Goal: Task Accomplishment & Management: Complete application form

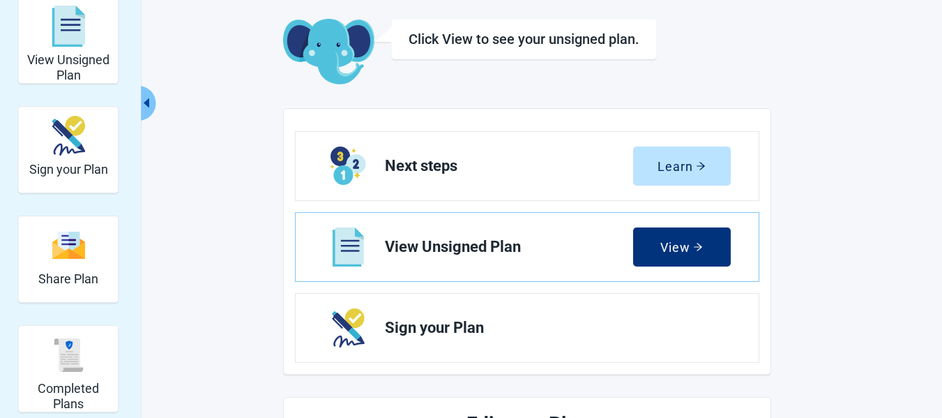
scroll to position [140, 0]
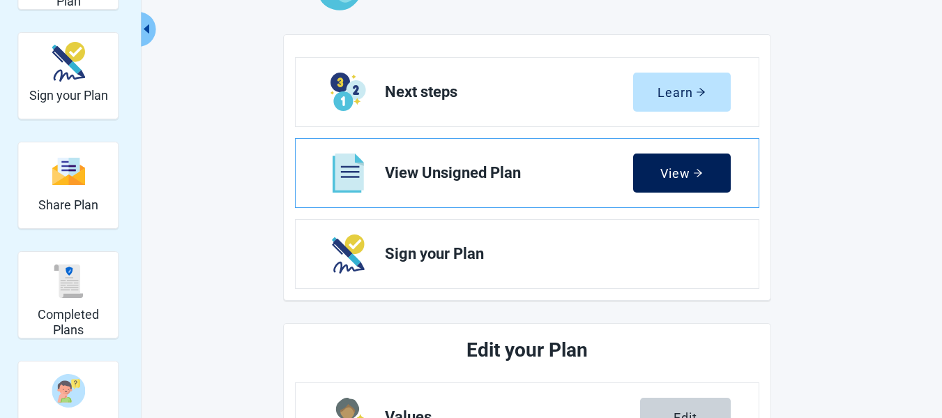
click at [677, 166] on div "View" at bounding box center [682, 173] width 43 height 14
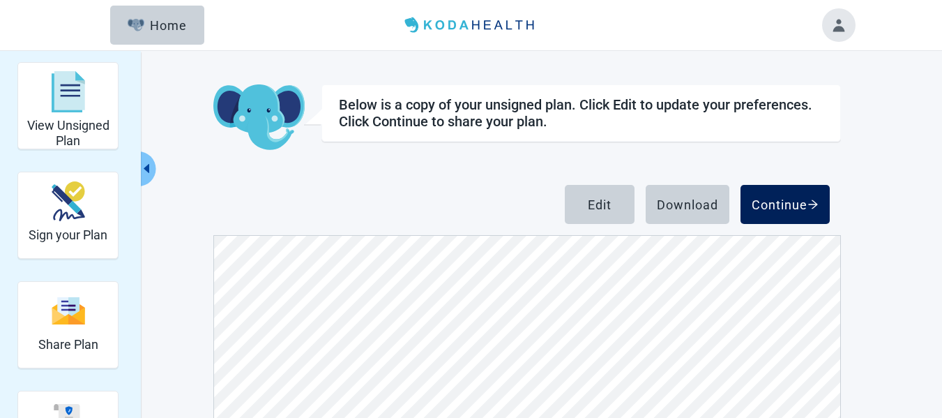
click at [794, 198] on div "Continue" at bounding box center [785, 204] width 67 height 14
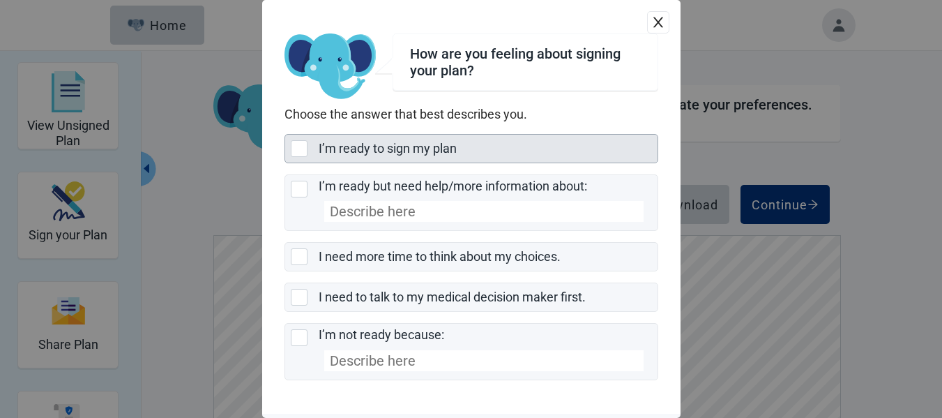
click at [414, 148] on label "I’m ready to sign my plan" at bounding box center [388, 148] width 138 height 15
checkbox input "true"
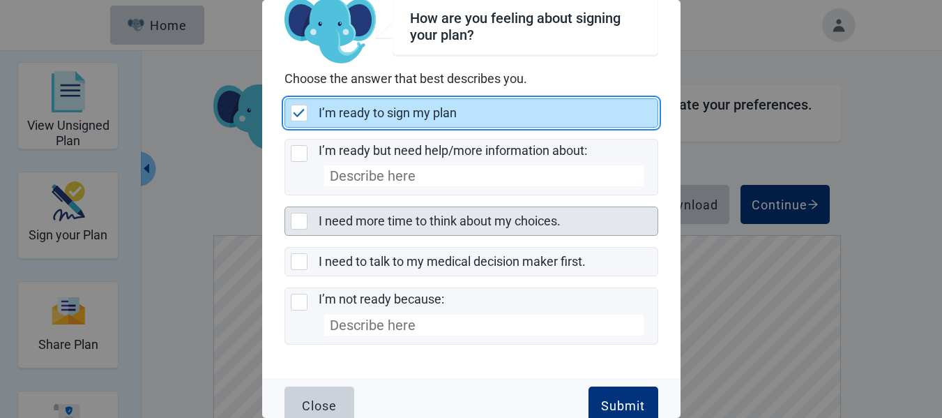
scroll to position [52, 0]
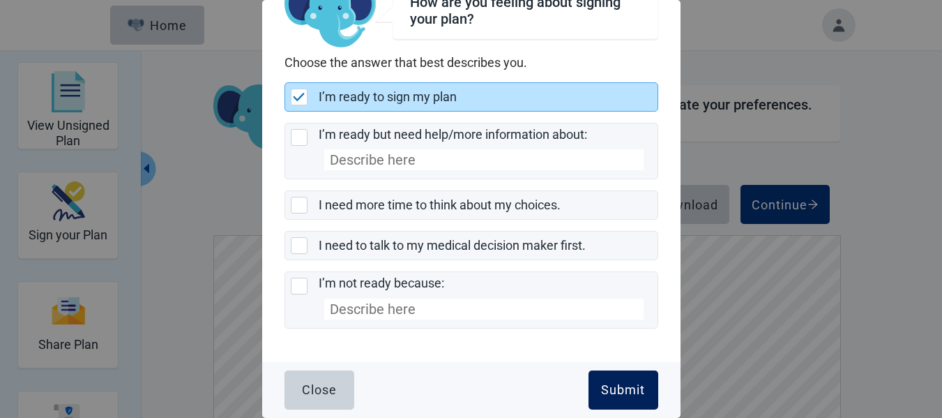
click at [612, 384] on div "Submit" at bounding box center [623, 390] width 44 height 14
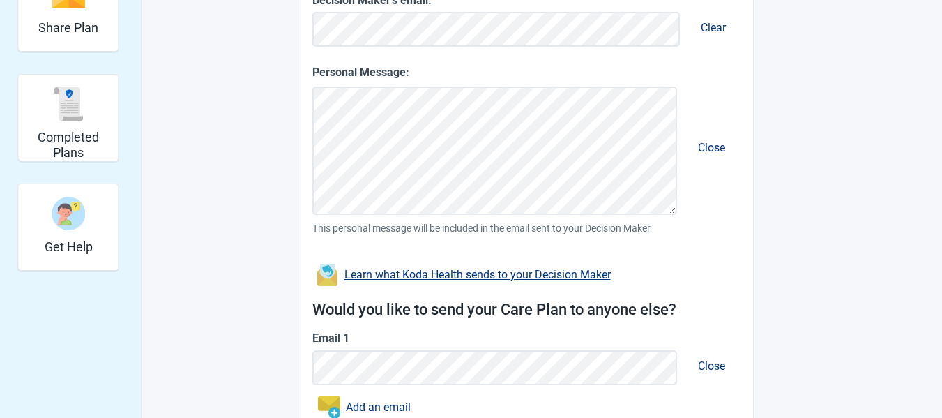
scroll to position [430, 0]
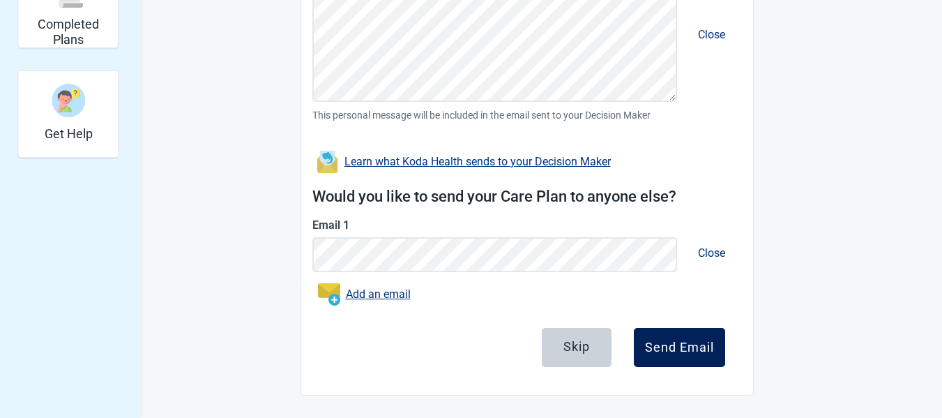
click at [686, 345] on div "Send Email" at bounding box center [679, 347] width 69 height 14
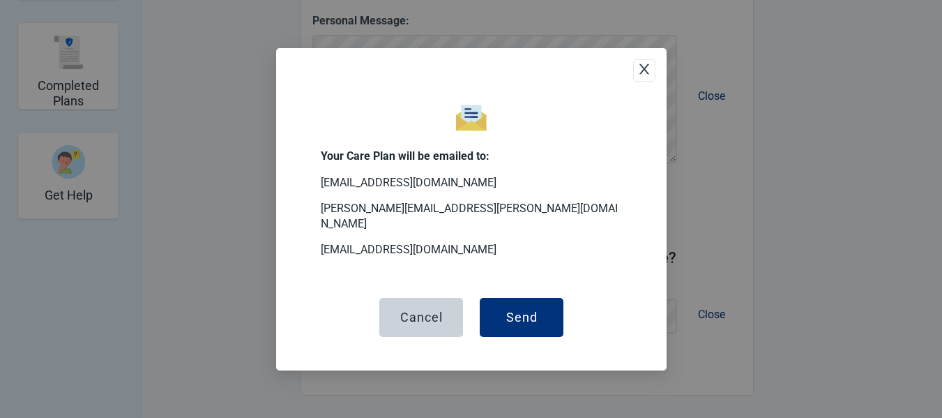
click at [686, 345] on div "Your Care Plan will be emailed to: bmueller57@gmail.com barbara.mueller.tx@gmai…" at bounding box center [471, 209] width 942 height 418
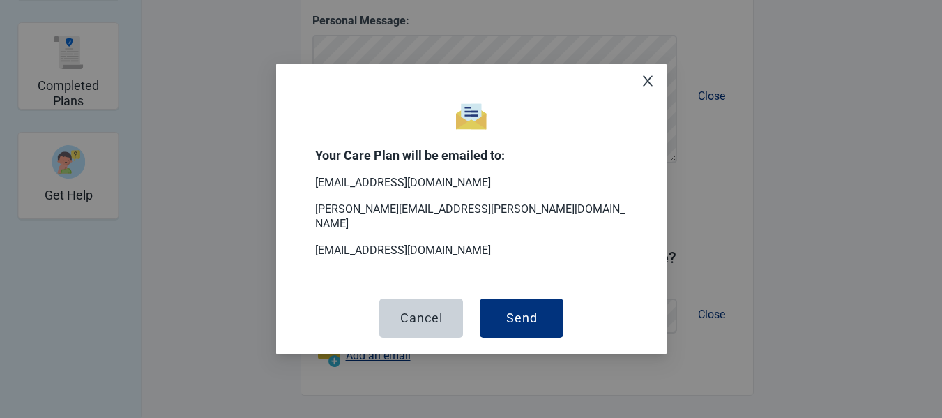
scroll to position [368, 0]
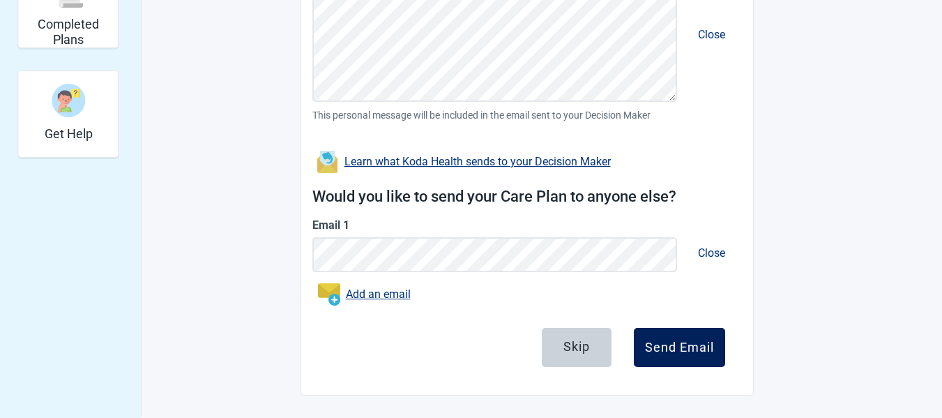
click at [680, 342] on div "Send Email" at bounding box center [679, 347] width 69 height 14
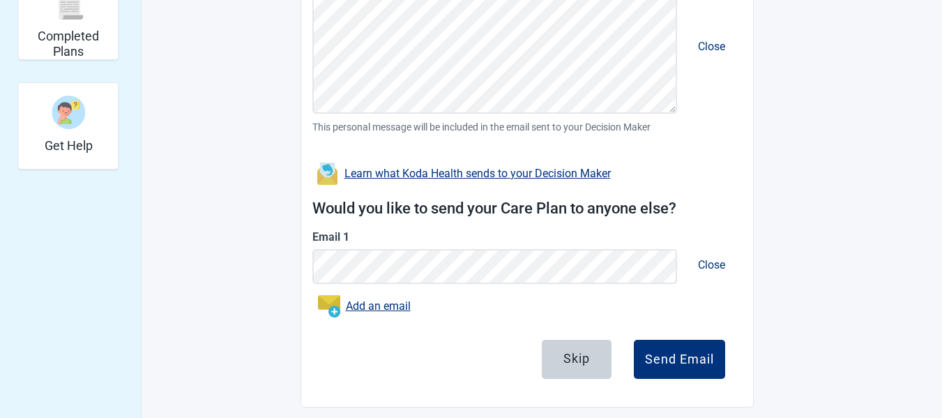
scroll to position [430, 0]
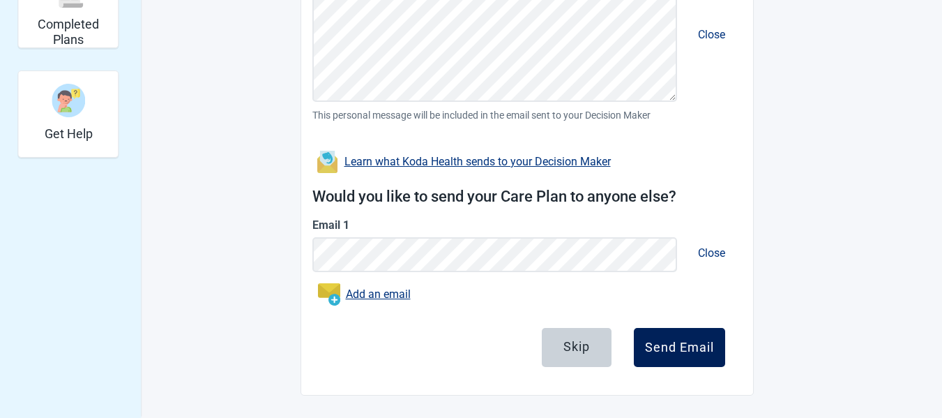
click at [679, 349] on div "Send Email" at bounding box center [679, 347] width 69 height 14
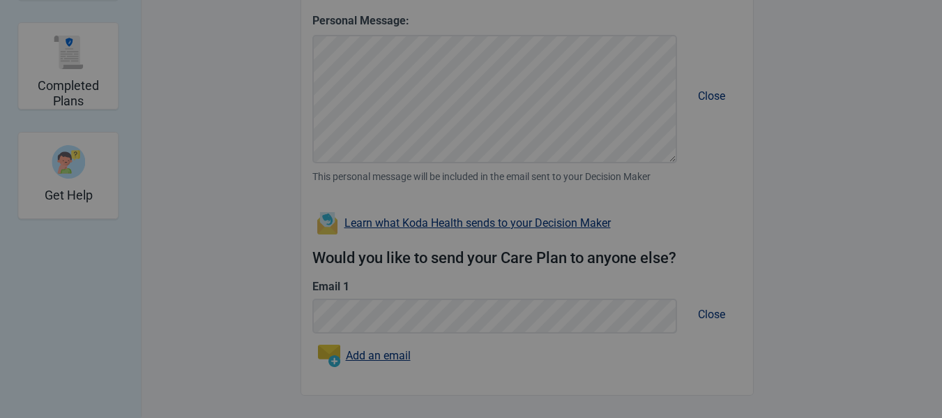
scroll to position [368, 0]
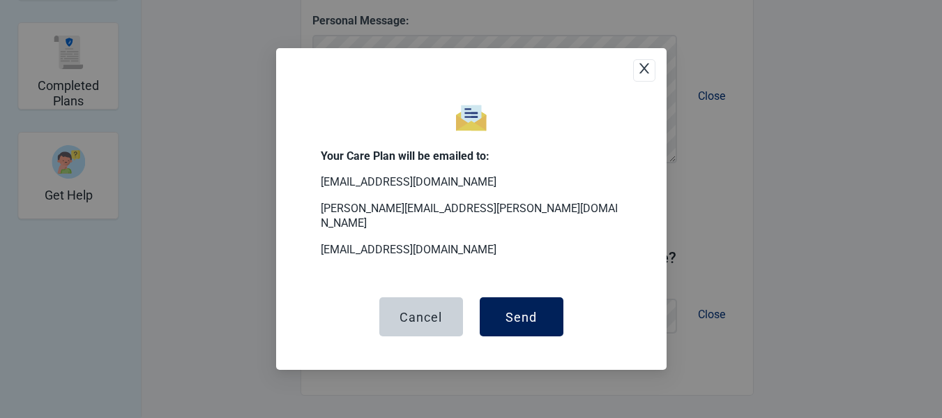
click at [529, 310] on div "Send" at bounding box center [521, 317] width 31 height 14
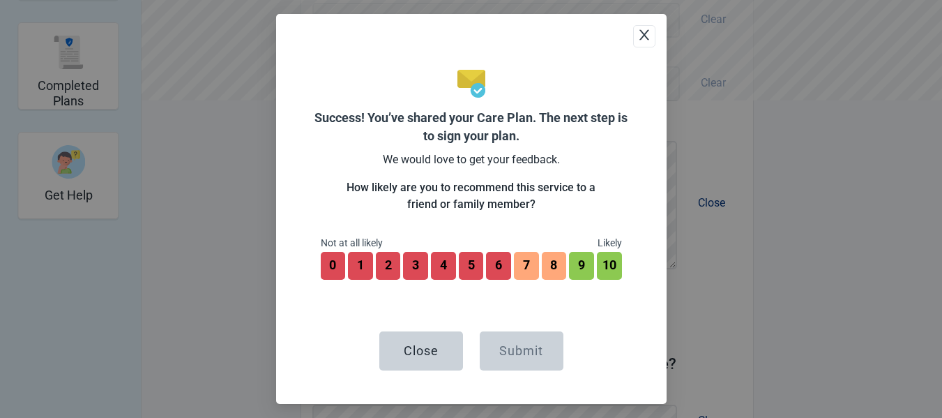
scroll to position [474, 0]
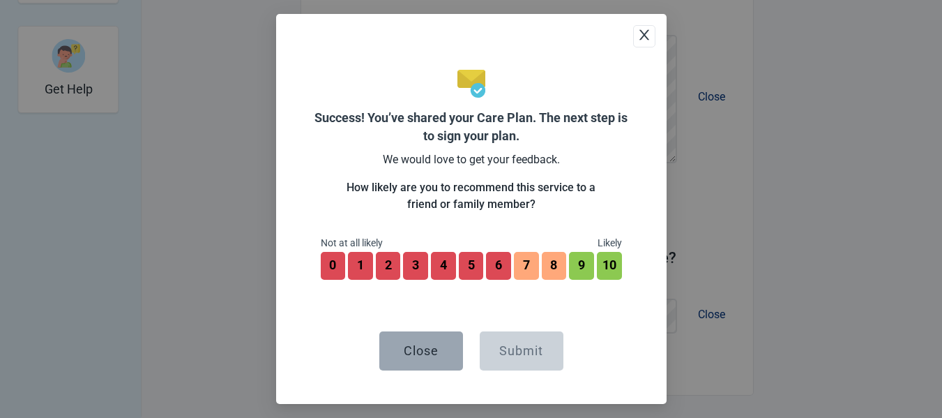
click at [439, 342] on button "Close" at bounding box center [421, 350] width 84 height 39
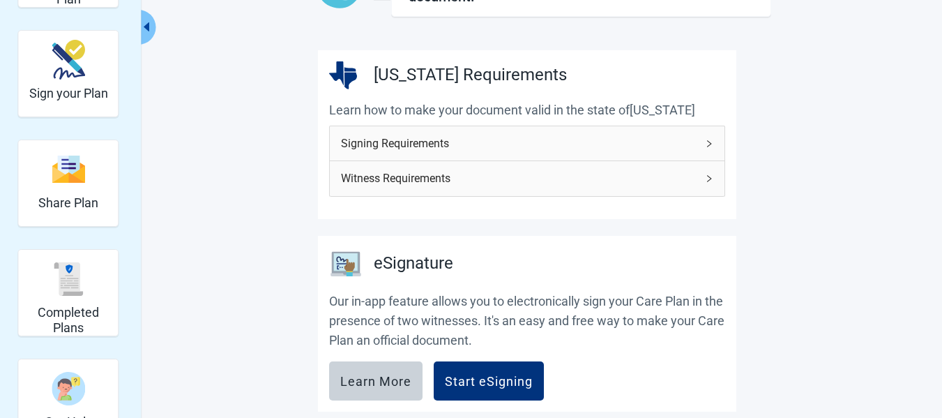
scroll to position [209, 0]
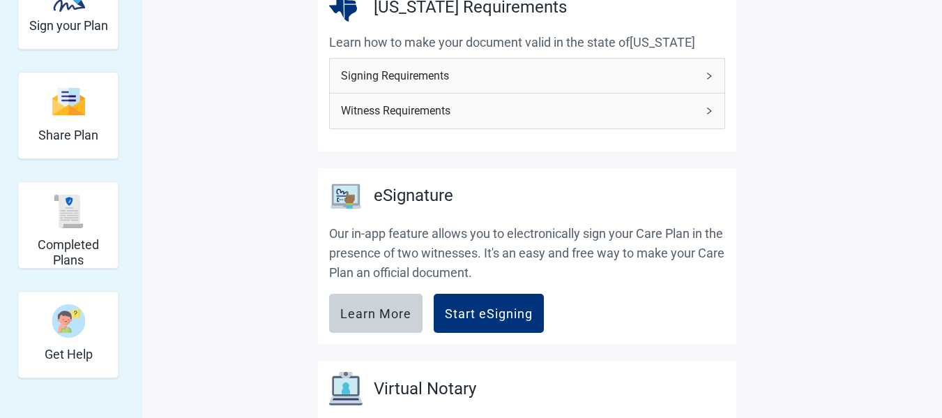
click at [530, 77] on span "Signing Requirements" at bounding box center [519, 75] width 356 height 17
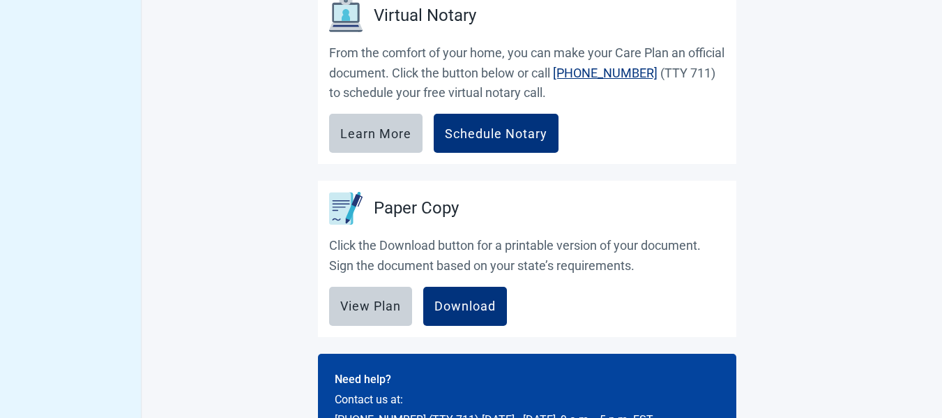
scroll to position [836, 0]
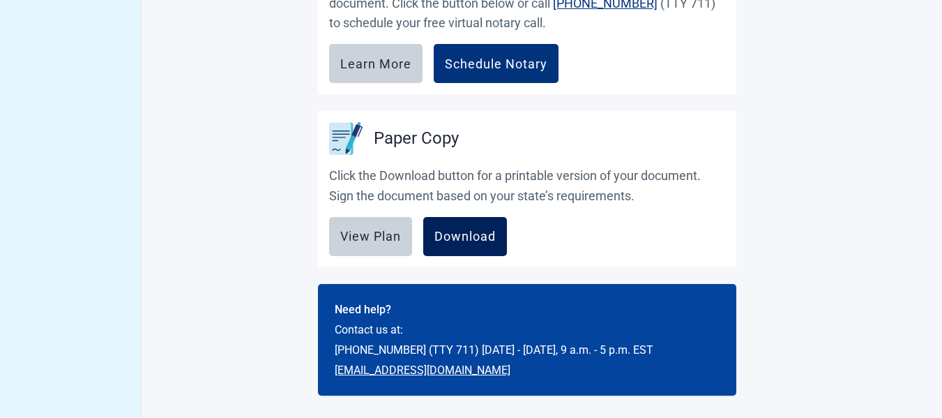
click at [483, 234] on div "Download" at bounding box center [465, 236] width 61 height 14
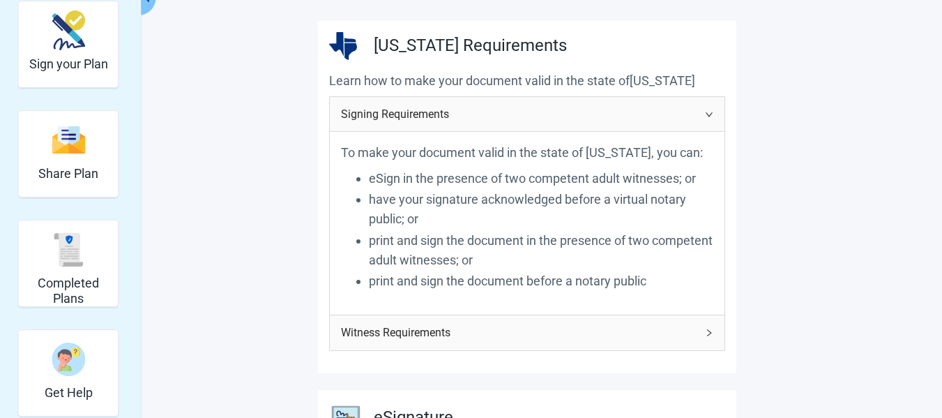
scroll to position [278, 0]
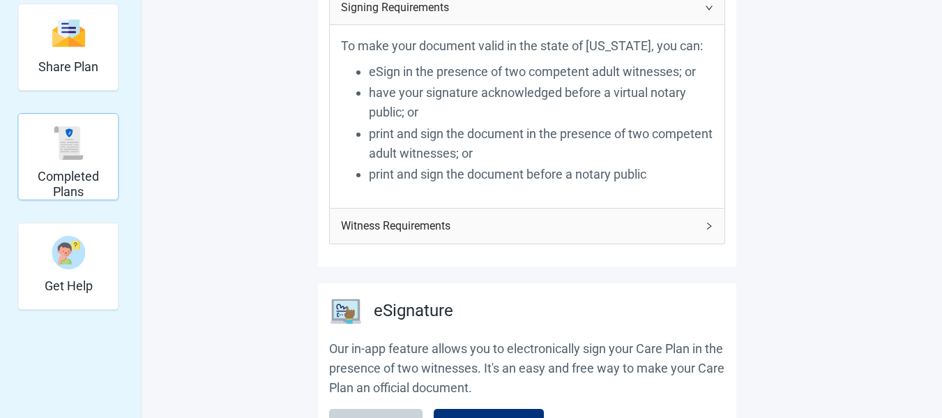
click at [93, 173] on h2 "Completed Plans" at bounding box center [68, 184] width 89 height 30
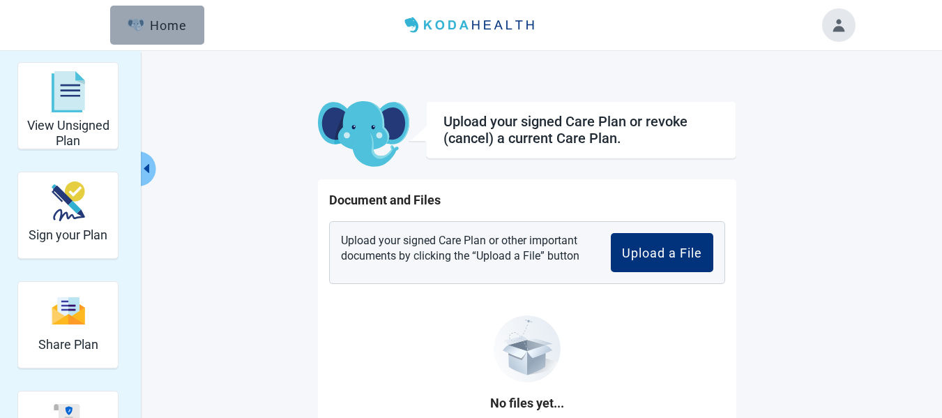
click at [181, 35] on button "Home" at bounding box center [157, 25] width 94 height 39
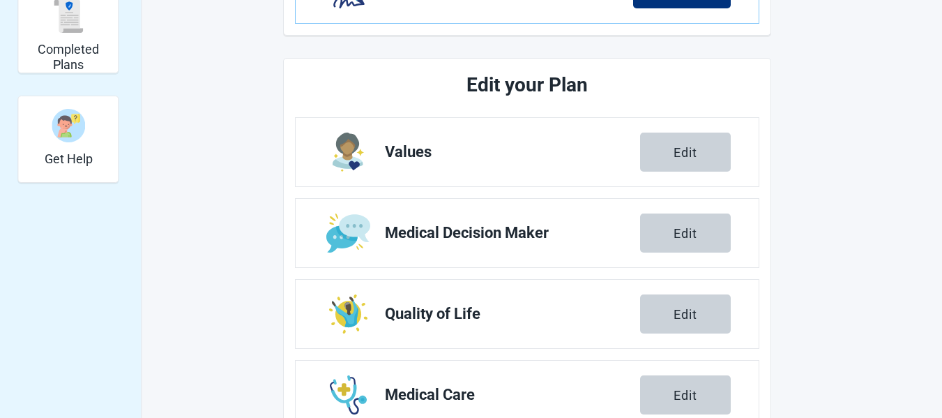
scroll to position [403, 0]
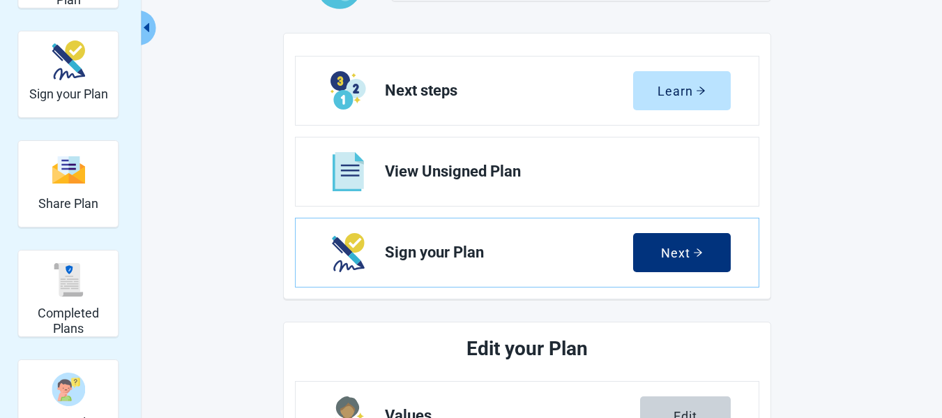
scroll to position [140, 0]
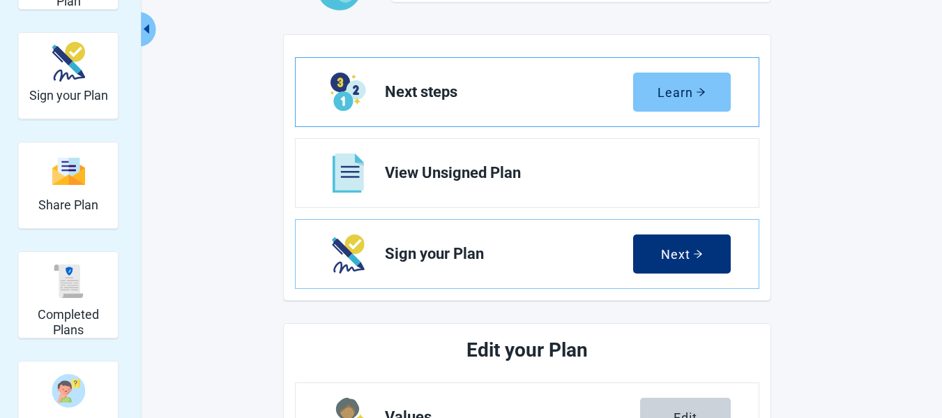
click at [690, 96] on div "Learn" at bounding box center [682, 92] width 48 height 14
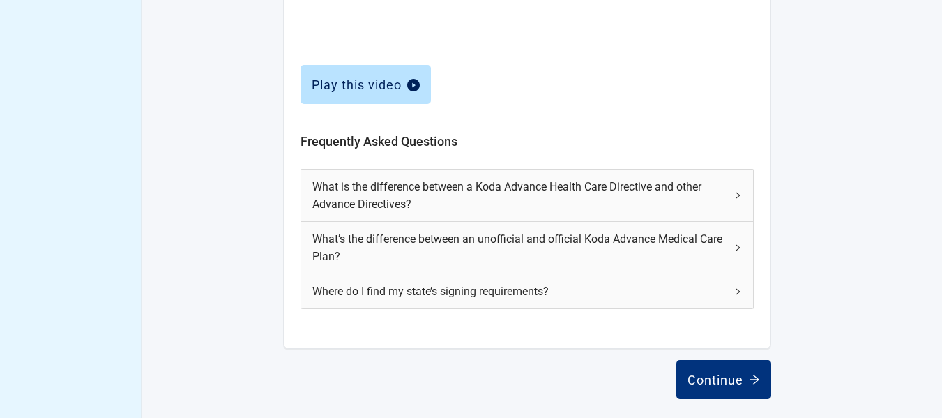
scroll to position [665, 0]
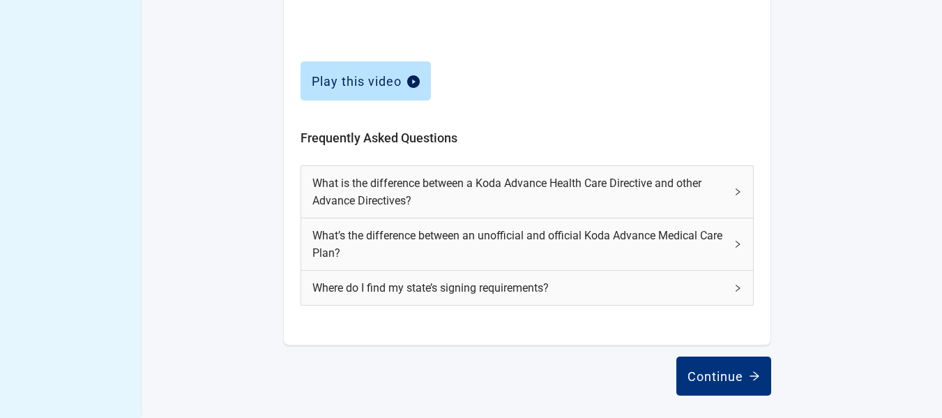
click at [436, 290] on span "Where do I find my state’s signing requirements?" at bounding box center [518, 287] width 413 height 17
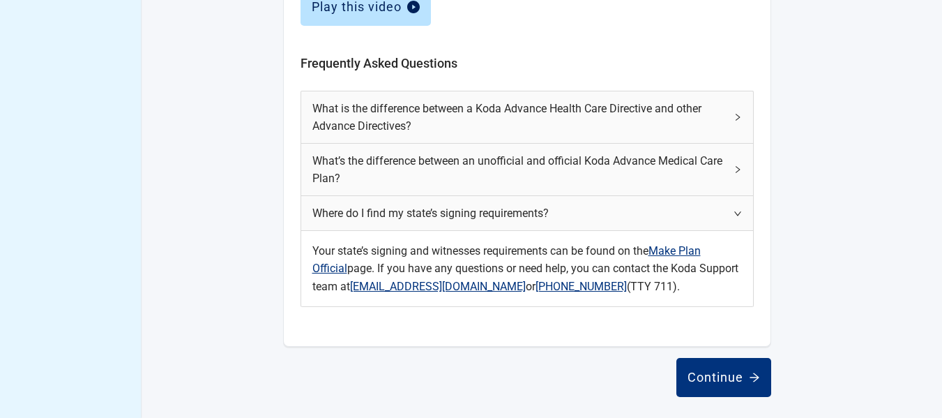
scroll to position [741, 0]
click at [672, 249] on link "Make Plan Official" at bounding box center [506, 258] width 389 height 31
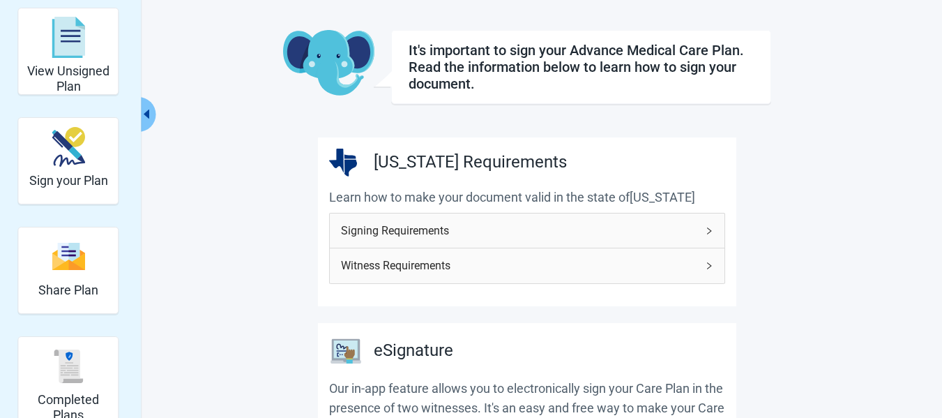
scroll to position [140, 0]
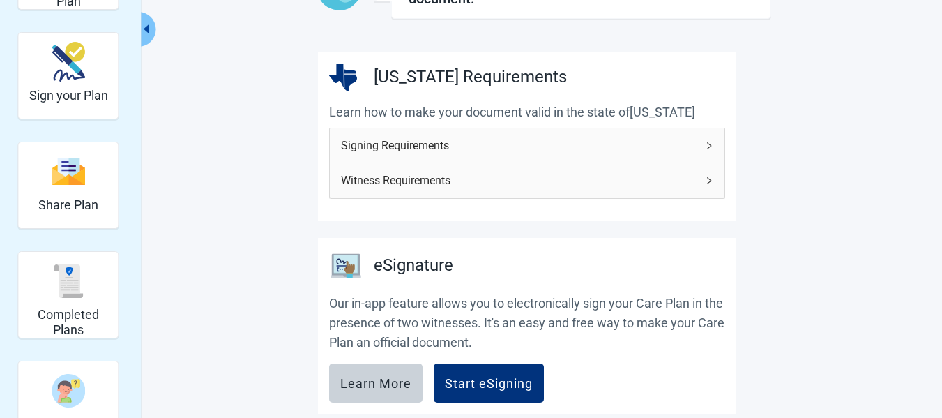
click at [579, 147] on span "Signing Requirements" at bounding box center [519, 145] width 356 height 17
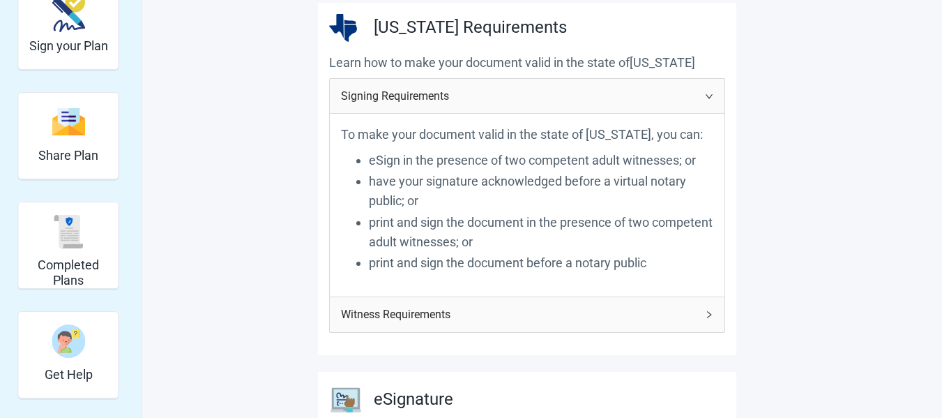
scroll to position [209, 0]
